Goal: Task Accomplishment & Management: Complete application form

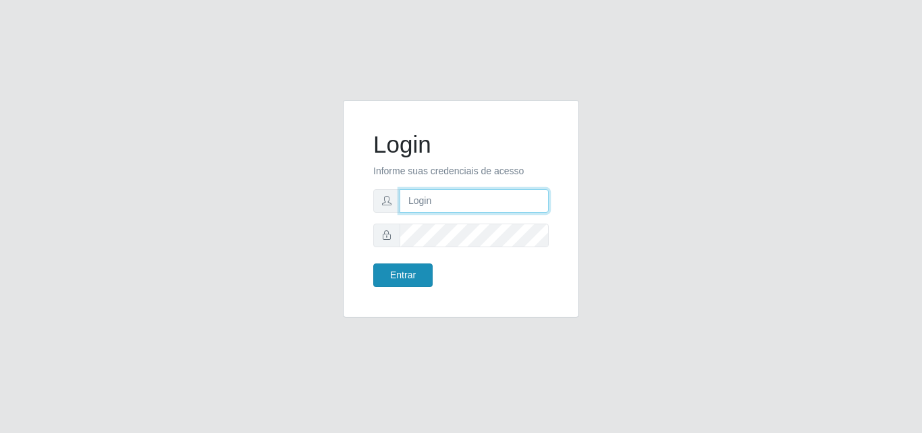
type input "[PERSON_NAME]"
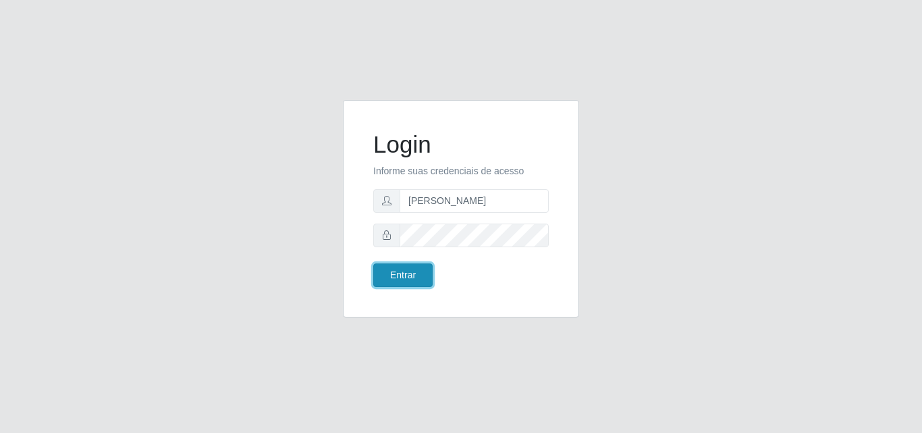
click at [407, 279] on button "Entrar" at bounding box center [402, 275] width 59 height 24
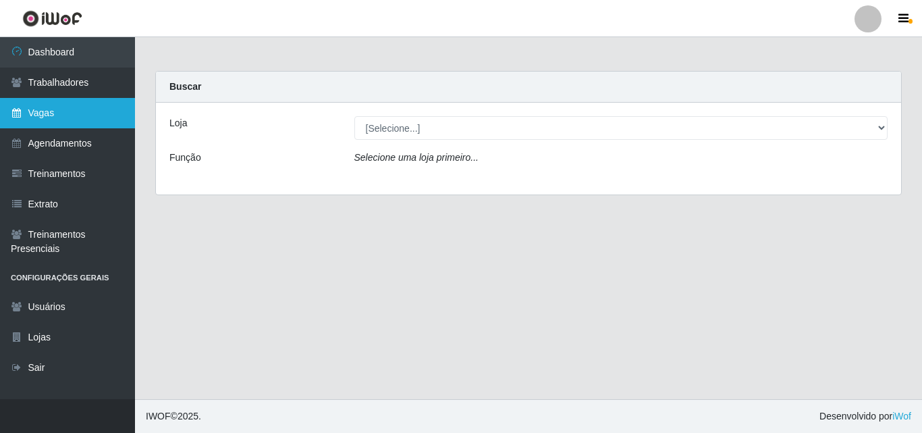
click at [63, 101] on link "Vagas" at bounding box center [67, 113] width 135 height 30
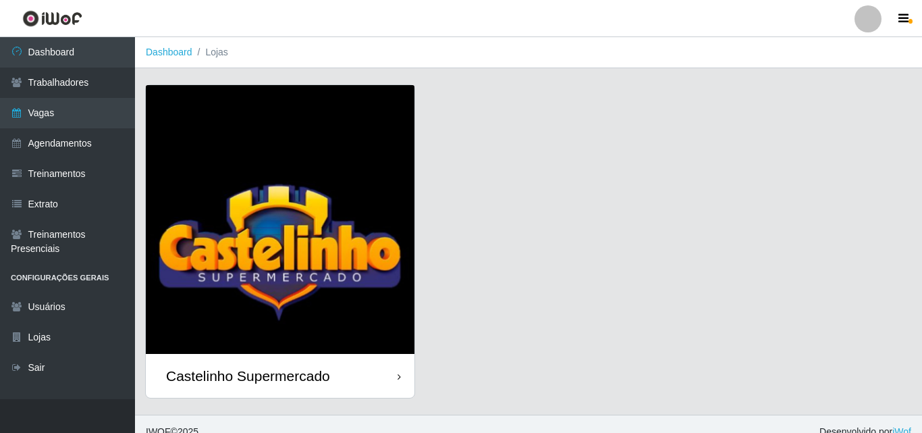
click at [344, 354] on div "Castelinho Supermercado" at bounding box center [280, 376] width 269 height 44
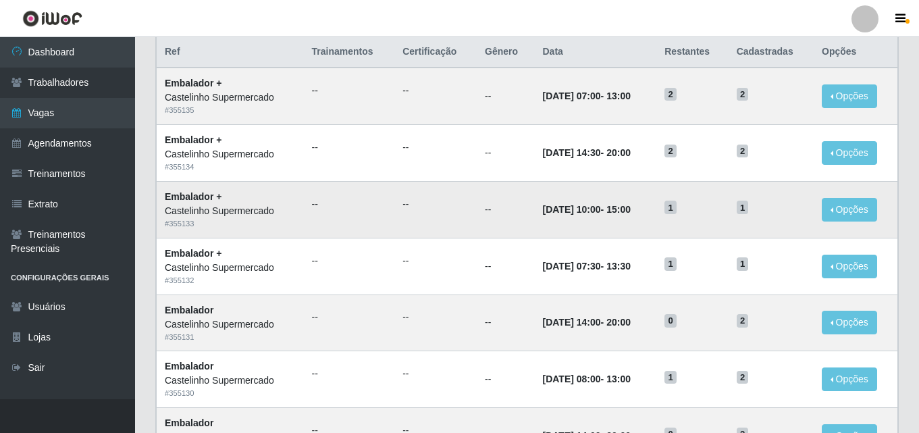
scroll to position [270, 0]
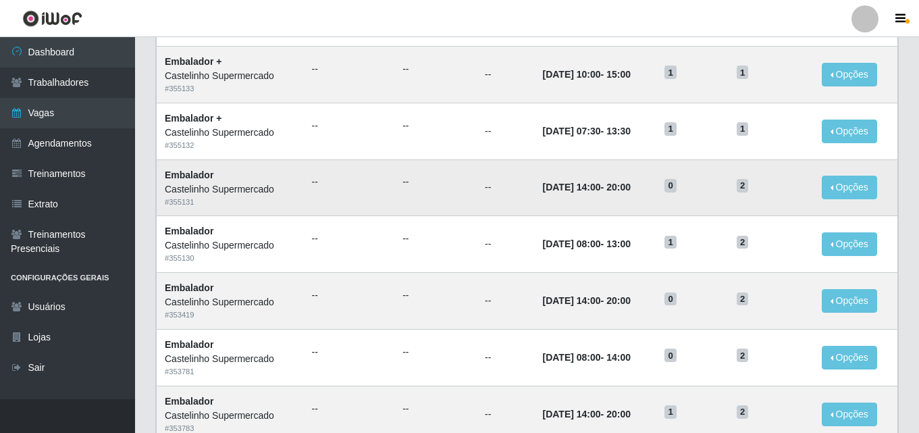
click at [558, 174] on td "[DATE] 14:00 - 20:00" at bounding box center [595, 187] width 122 height 57
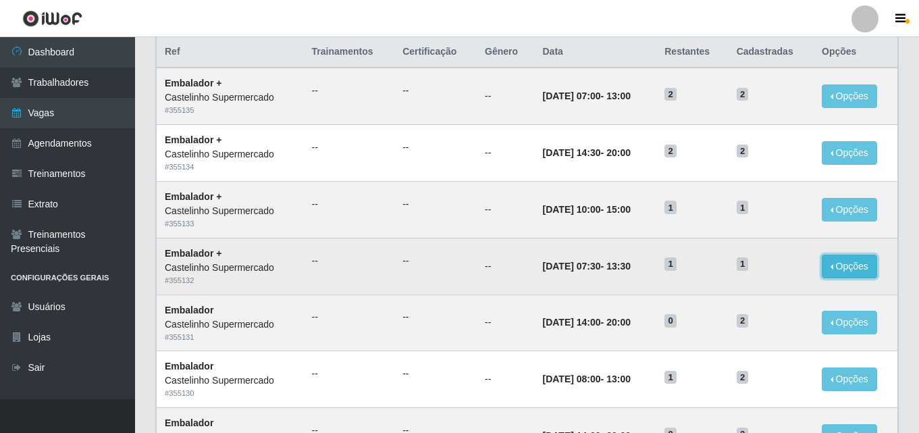
click at [834, 269] on button "Opções" at bounding box center [849, 267] width 55 height 24
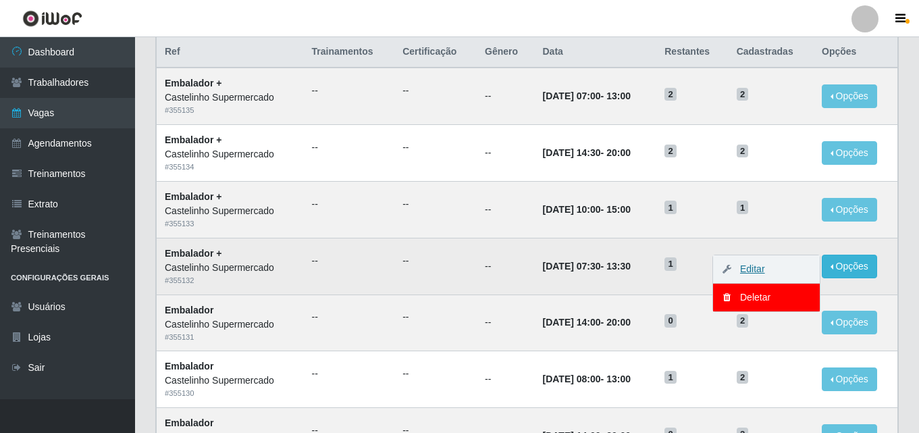
click at [736, 263] on link "Editar" at bounding box center [745, 268] width 38 height 11
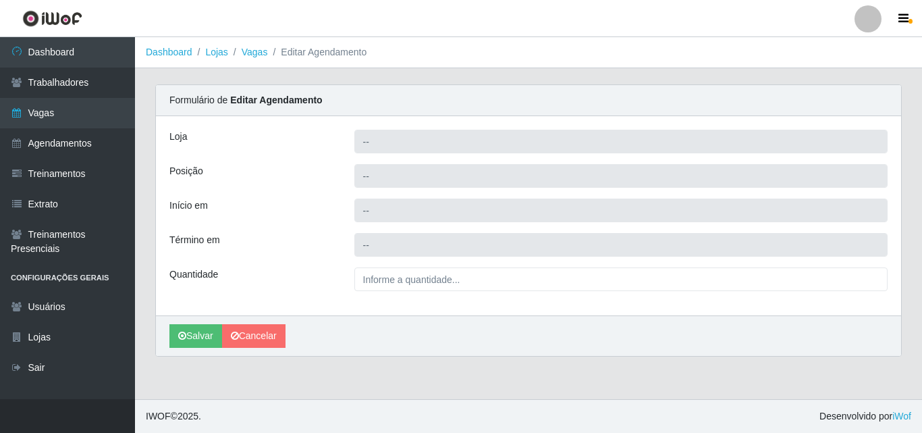
type input "Castelinho Supermercado"
type input "Embalador +"
type input "[DATE] 07:30:00"
type input "[DATE] 13:30:00"
type input "1__"
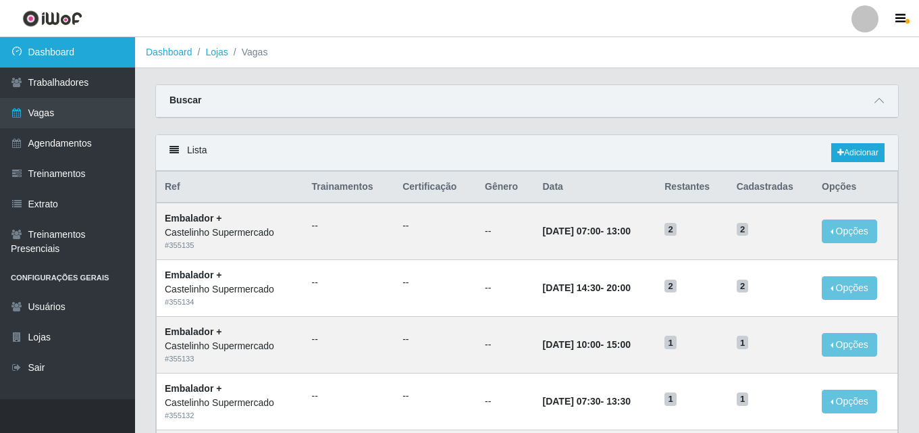
click at [119, 61] on link "Dashboard" at bounding box center [67, 52] width 135 height 30
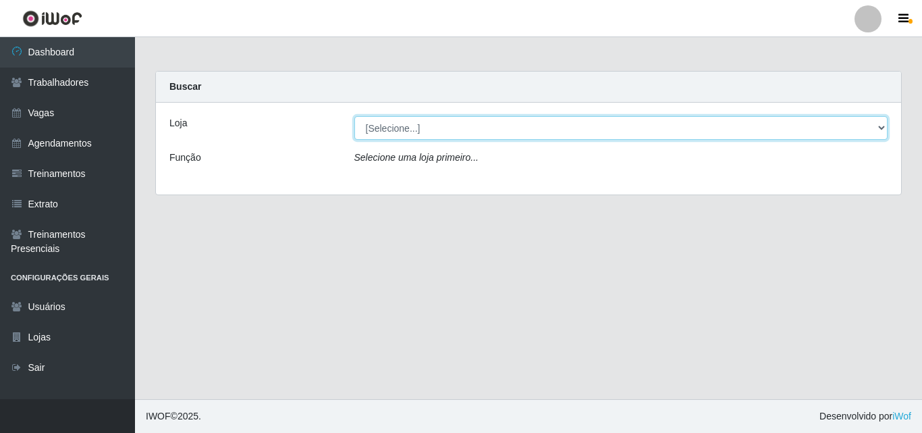
click at [462, 136] on select "[Selecione...] Castelinho Supermercado" at bounding box center [621, 128] width 534 height 24
select select "377"
click at [354, 116] on select "[Selecione...] Castelinho Supermercado" at bounding box center [621, 128] width 534 height 24
